Goal: Communication & Community: Participate in discussion

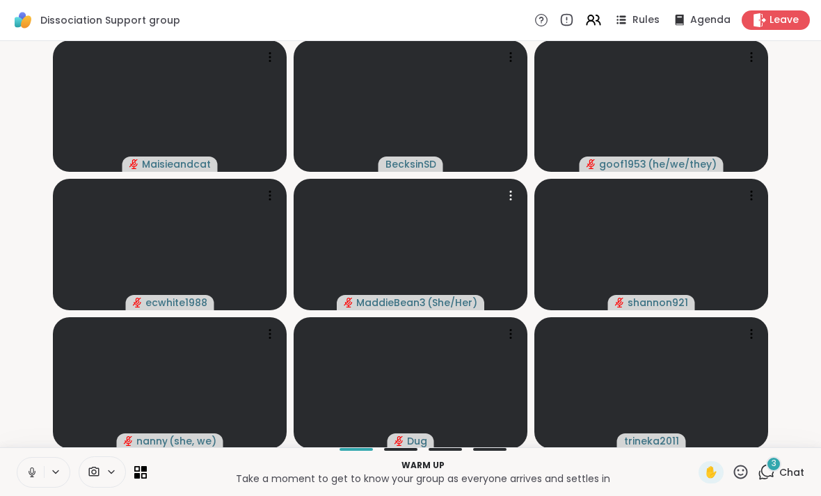
click at [400, 210] on video at bounding box center [411, 245] width 234 height 132
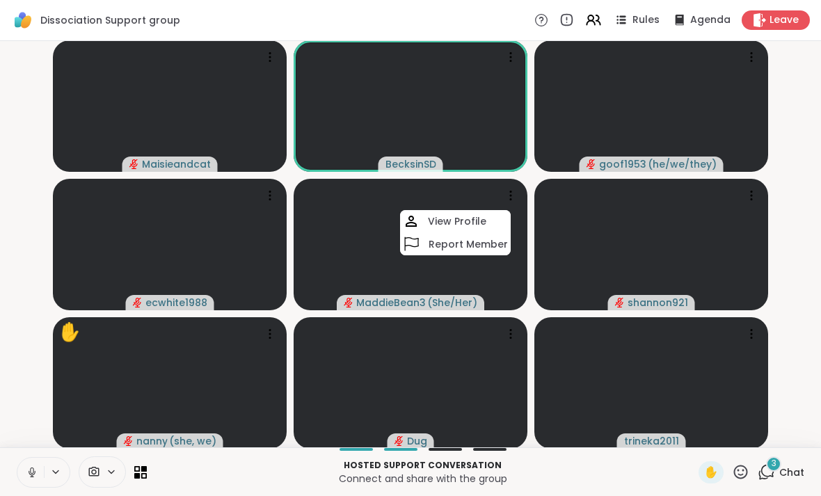
click at [24, 320] on video-player-container "Maisieandcat BecksinSD goof1953 ( he/we/they ) ecwhite1988 MaddieBean3 ( She/He…" at bounding box center [410, 244] width 805 height 395
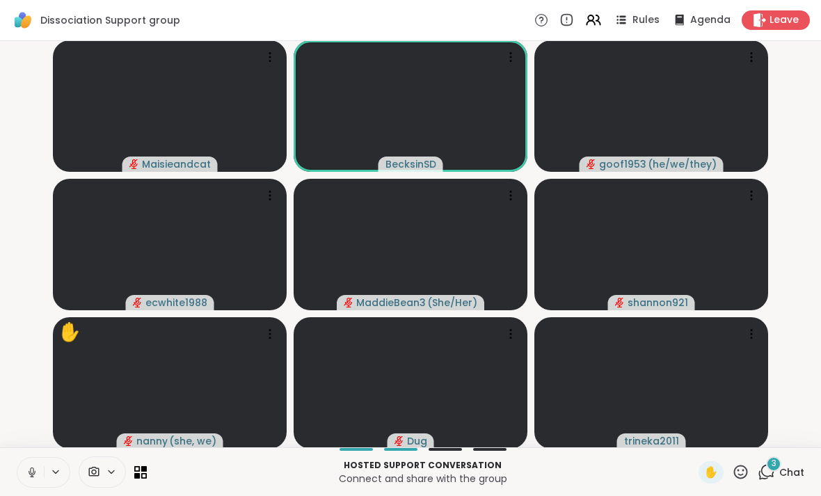
click at [34, 475] on icon at bounding box center [32, 472] width 13 height 13
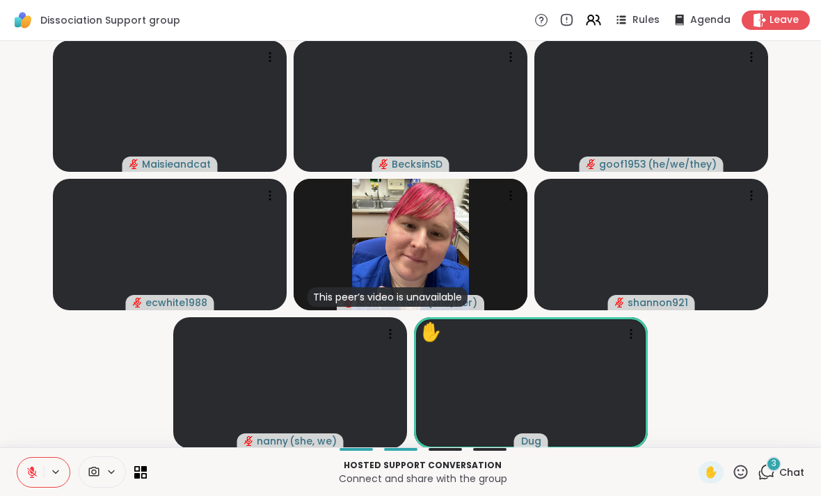
click at [113, 472] on icon at bounding box center [112, 471] width 6 height 3
click at [773, 468] on span "3" at bounding box center [774, 464] width 5 height 12
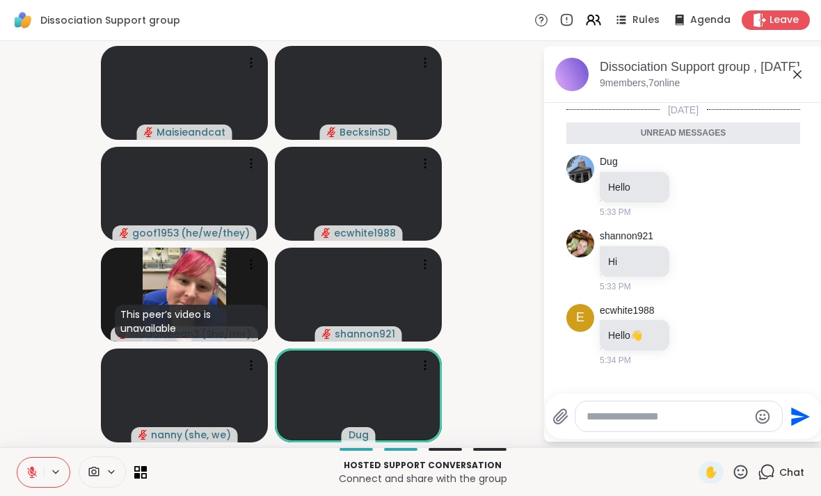
click at [500, 253] on video-player-container "Maisieandcat BecksinSD goof1953 ( he/we/they ) ecwhite1988 This peer’s video is…" at bounding box center [271, 244] width 526 height 395
click at [792, 81] on icon at bounding box center [797, 74] width 17 height 17
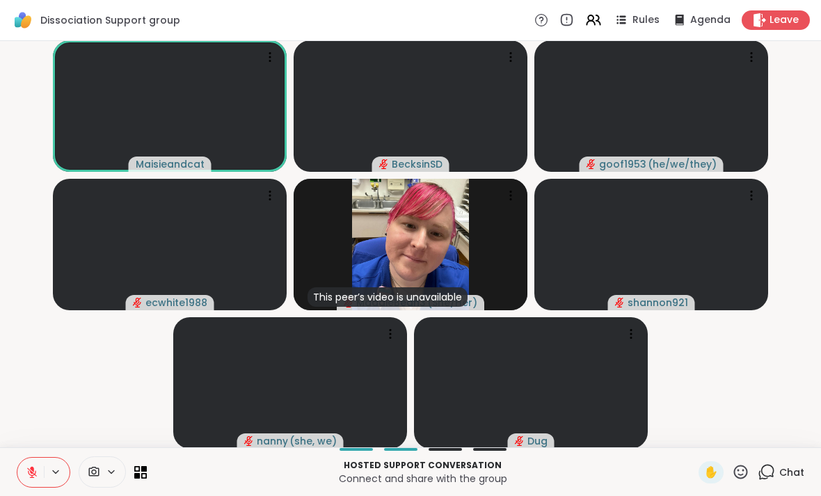
click at [777, 466] on div "Chat" at bounding box center [781, 472] width 47 height 22
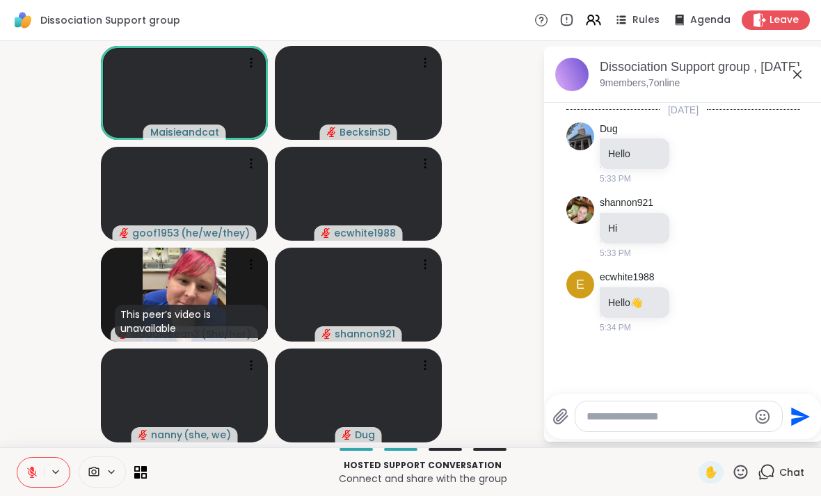
click at [665, 410] on textarea "Type your message" at bounding box center [668, 417] width 162 height 14
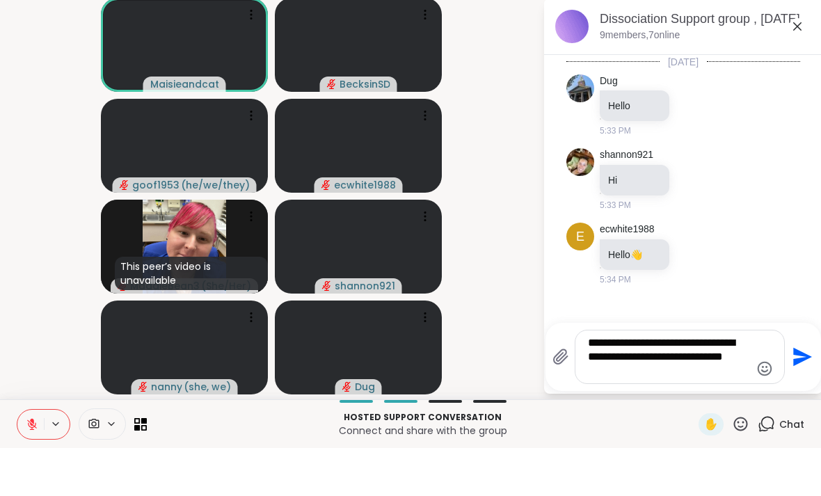
type textarea "**********"
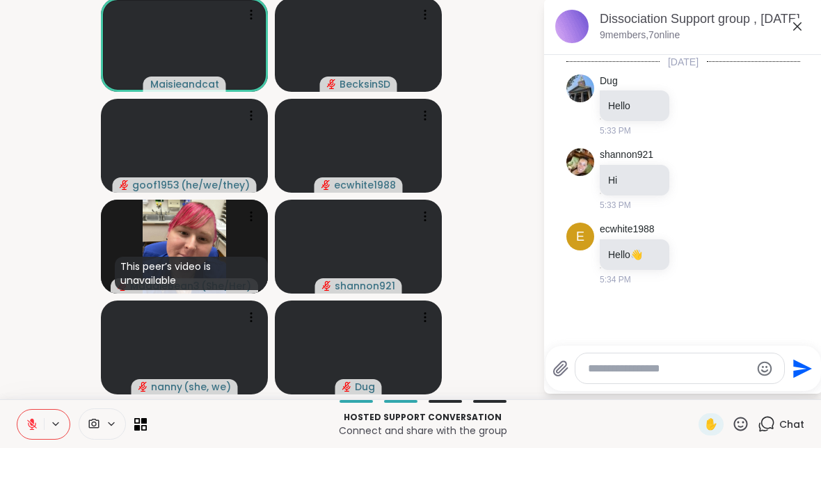
scroll to position [68, 0]
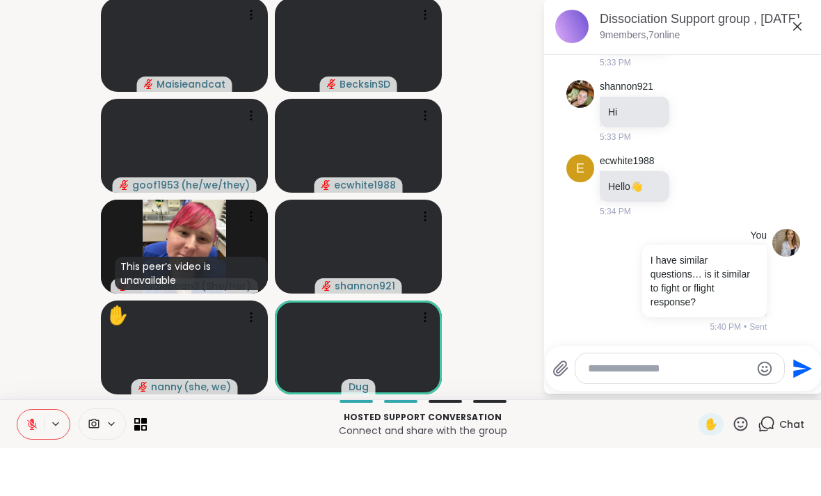
click at [100, 466] on span at bounding box center [92, 472] width 26 height 13
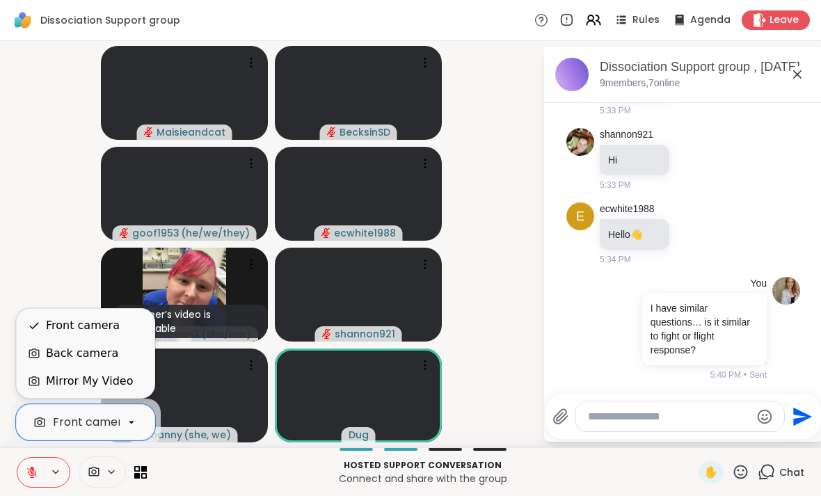
click at [511, 290] on video-player-container "Maisieandcat BecksinSD goof1953 ( he/we/they ) ecwhite1988 This peer’s video is…" at bounding box center [271, 244] width 526 height 395
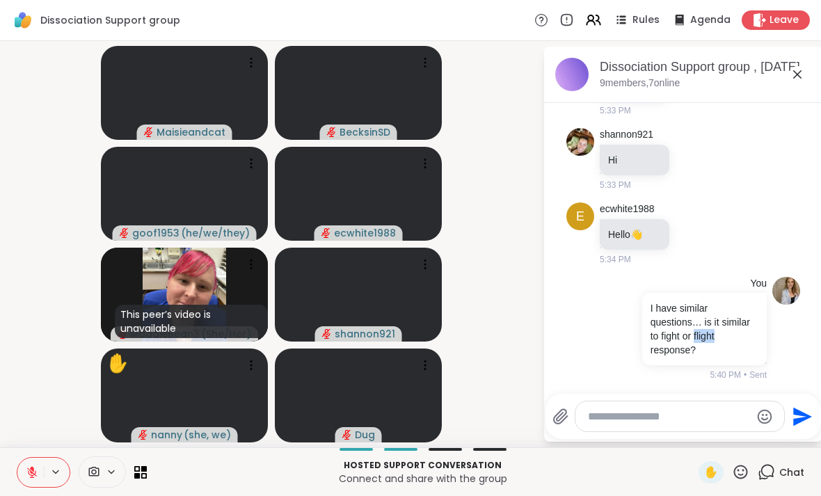
click at [26, 470] on icon at bounding box center [32, 472] width 13 height 13
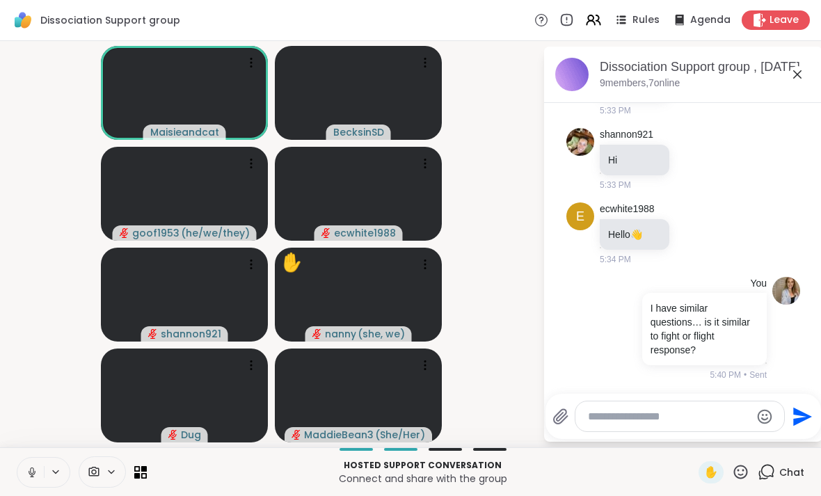
click at [802, 70] on icon at bounding box center [797, 74] width 17 height 17
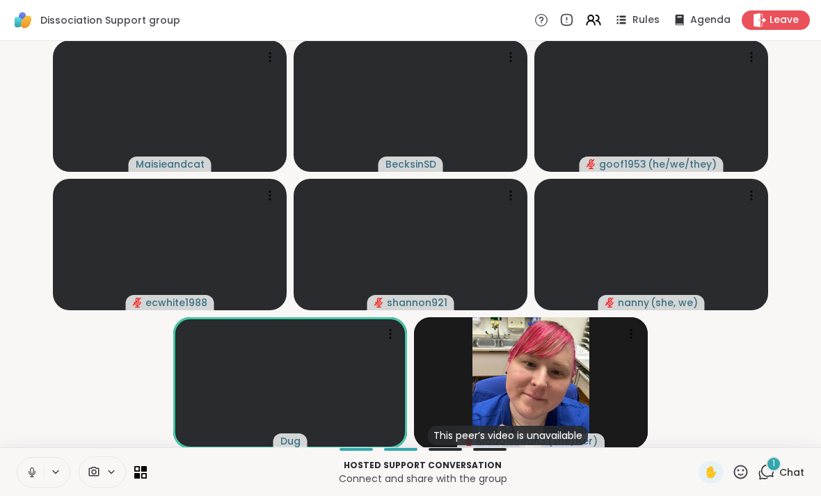
click at [767, 476] on icon at bounding box center [767, 471] width 13 height 13
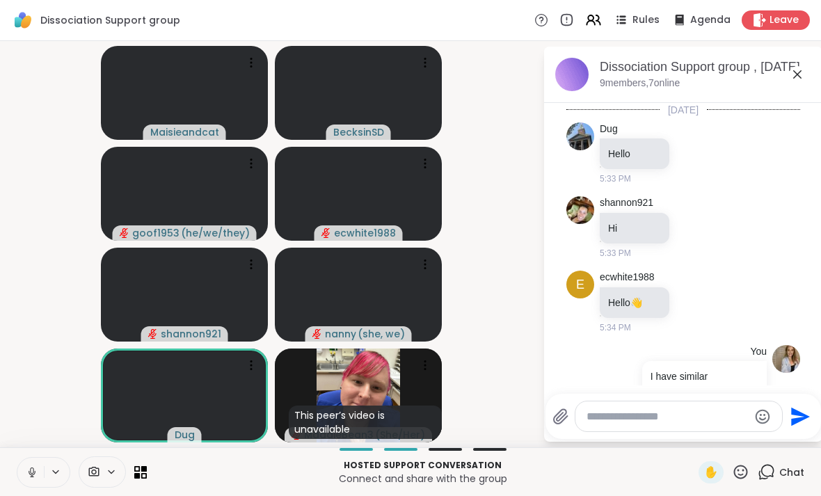
scroll to position [189, 0]
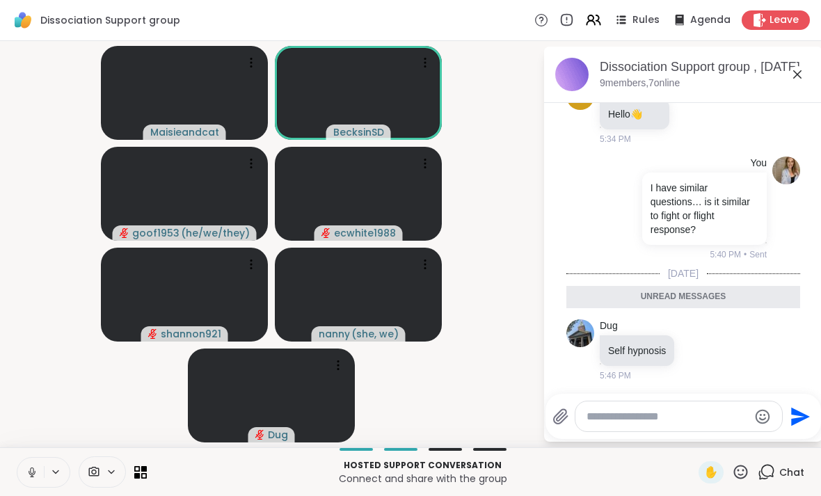
click at [773, 18] on span "Leave" at bounding box center [784, 20] width 29 height 14
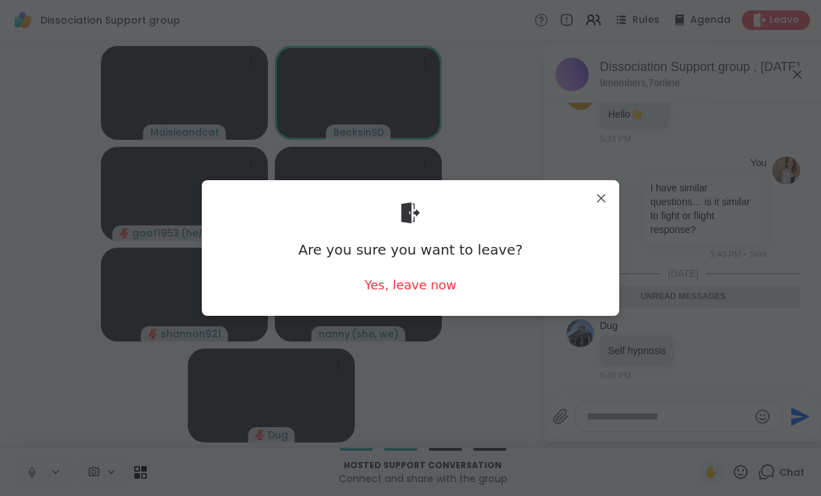
click at [406, 292] on div "Yes, leave now" at bounding box center [411, 284] width 92 height 17
